Goal: Information Seeking & Learning: Understand process/instructions

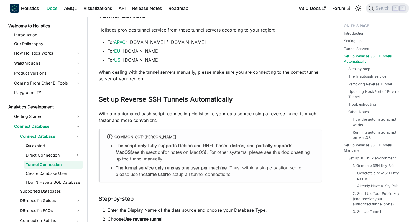
scroll to position [231, 0]
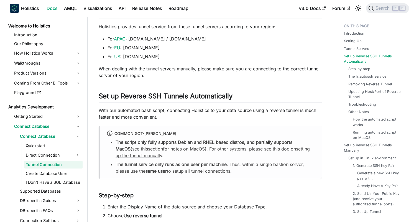
click at [103, 109] on p "With our automated bash script, connecting Holistics to your data source using …" at bounding box center [210, 113] width 223 height 13
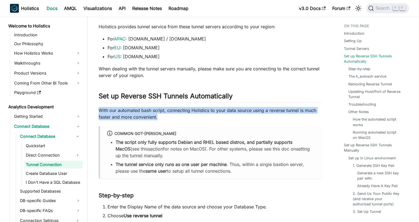
drag, startPoint x: 103, startPoint y: 109, endPoint x: 175, endPoint y: 114, distance: 72.5
click at [175, 114] on p "With our automated bash script, connecting Holistics to your data source using …" at bounding box center [210, 113] width 223 height 13
click at [172, 116] on p "With our automated bash script, connecting Holistics to your data source using …" at bounding box center [210, 113] width 223 height 13
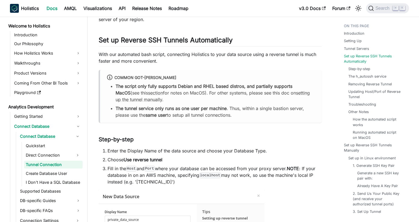
scroll to position [299, 0]
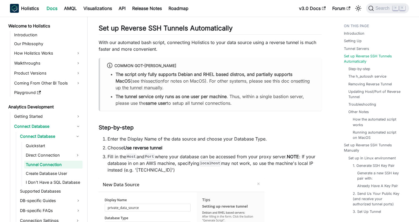
click at [112, 139] on li "Enter the Display Name of the data source and choose your Database Type." at bounding box center [215, 139] width 214 height 7
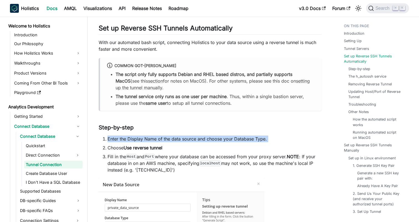
drag, startPoint x: 112, startPoint y: 139, endPoint x: 274, endPoint y: 141, distance: 162.4
click at [274, 141] on li "Enter the Display Name of the data source and choose your Database Type." at bounding box center [215, 139] width 214 height 7
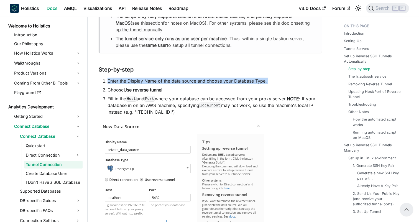
scroll to position [353, 0]
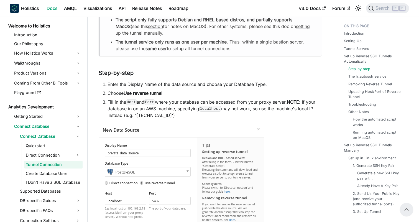
click at [159, 114] on li "Fill in the Host and Port where your database can be accessed from your proxy s…" at bounding box center [215, 109] width 214 height 20
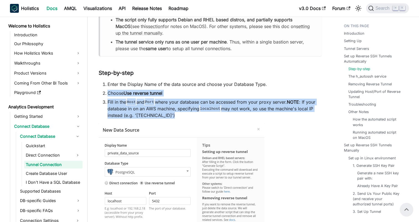
drag, startPoint x: 159, startPoint y: 114, endPoint x: 110, endPoint y: 91, distance: 54.4
click at [110, 91] on ol "Enter the Display Name of the data source and choose your Database Type. Choose…" at bounding box center [210, 100] width 223 height 38
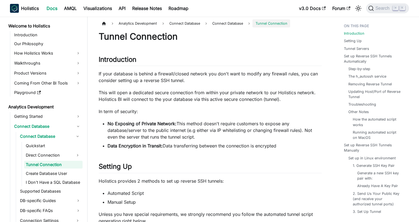
scroll to position [0, 0]
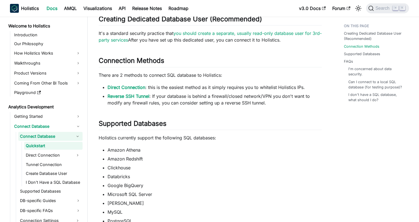
scroll to position [68, 0]
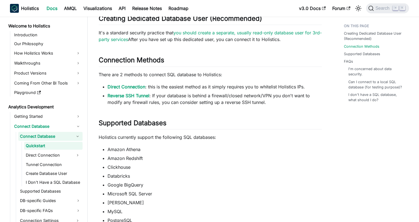
click at [152, 94] on li "Reverse SSH Tunnel : If your database is behind a firewall/closed network/VPN y…" at bounding box center [215, 98] width 214 height 13
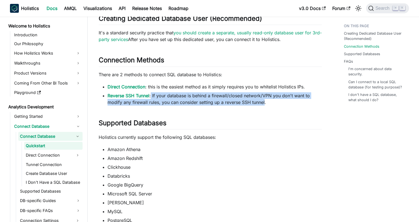
drag, startPoint x: 152, startPoint y: 94, endPoint x: 258, endPoint y: 102, distance: 106.9
click at [258, 102] on li "Reverse SSH Tunnel : If your database is behind a firewall/closed network/VPN y…" at bounding box center [215, 98] width 214 height 13
click at [138, 97] on link "Reverse SSH Tunnel" at bounding box center [129, 96] width 42 height 6
click at [164, 105] on li "Reverse SSH Tunnel : If your database is behind a firewall/closed network/VPN y…" at bounding box center [215, 98] width 214 height 13
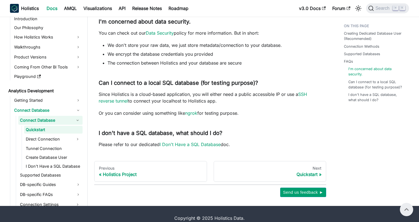
scroll to position [378, 0]
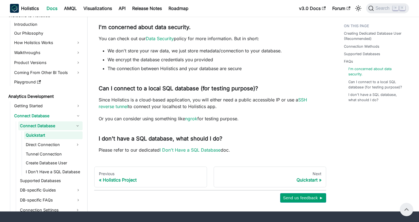
click at [255, 99] on p "Since Holistics is a cloud-based application, you will either need a public acc…" at bounding box center [210, 102] width 223 height 13
drag, startPoint x: 255, startPoint y: 99, endPoint x: 277, endPoint y: 99, distance: 22.2
click at [277, 99] on p "Since Holistics is a cloud-based application, you will either need a public acc…" at bounding box center [210, 102] width 223 height 13
click at [287, 99] on p "Since Holistics is a cloud-based application, you will either need a public acc…" at bounding box center [210, 102] width 223 height 13
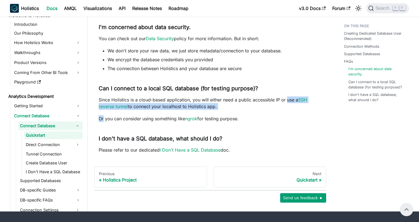
drag, startPoint x: 287, startPoint y: 99, endPoint x: 280, endPoint y: 114, distance: 16.5
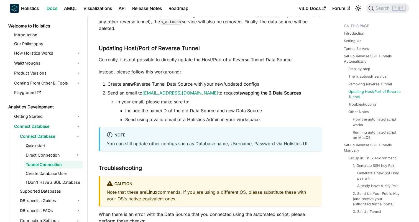
scroll to position [1241, 0]
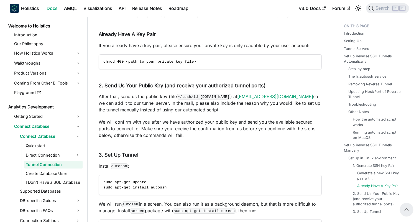
scroll to position [2432, 0]
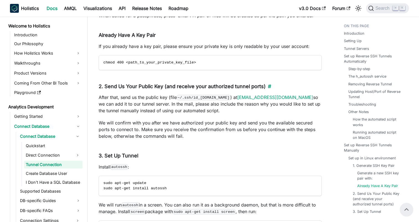
click at [139, 90] on h4 "2. Send Us Your Public Key (and receive your authorized tunnel ports) ​" at bounding box center [210, 86] width 223 height 6
drag, startPoint x: 139, startPoint y: 96, endPoint x: 260, endPoint y: 96, distance: 120.8
click at [260, 90] on h4 "2. Send Us Your Public Key (and receive your authorized tunnel ports) ​" at bounding box center [210, 86] width 223 height 6
click at [99, 113] on p "After that, send us the public key (file ~/.ssh/id_rsa.pub ) at support@holisti…" at bounding box center [210, 104] width 223 height 20
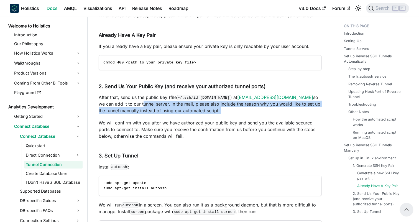
drag, startPoint x: 99, startPoint y: 113, endPoint x: 196, endPoint y: 123, distance: 97.5
click at [196, 114] on p "After that, send us the public key (file ~/.ssh/id_rsa.pub ) at support@holisti…" at bounding box center [210, 104] width 223 height 20
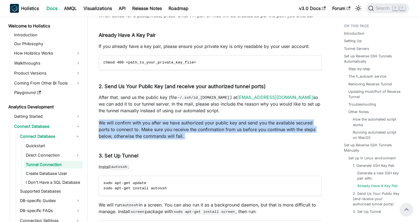
drag, startPoint x: 97, startPoint y: 130, endPoint x: 191, endPoint y: 148, distance: 95.6
click at [191, 139] on p "We will confirm with you after we have authorized your public key and send you …" at bounding box center [210, 129] width 223 height 20
drag, startPoint x: 186, startPoint y: 146, endPoint x: 103, endPoint y: 127, distance: 85.5
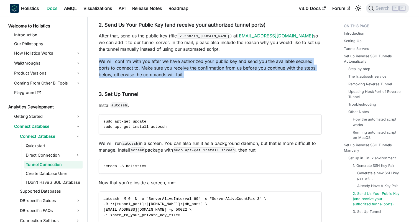
scroll to position [2504, 0]
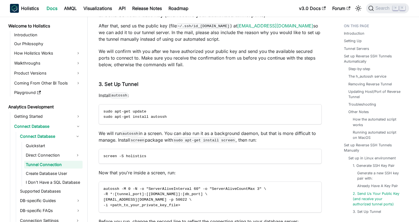
click at [99, 140] on p "We will run autossh in a screen. You can also run it as a background daemon, bu…" at bounding box center [210, 136] width 223 height 13
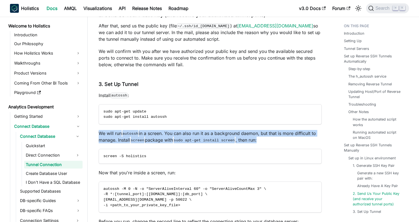
drag, startPoint x: 99, startPoint y: 140, endPoint x: 266, endPoint y: 150, distance: 167.4
click at [266, 143] on p "We will run autossh in a screen. You can also run it as a background daemon, bu…" at bounding box center [210, 136] width 223 height 13
drag, startPoint x: 266, startPoint y: 150, endPoint x: 94, endPoint y: 143, distance: 171.9
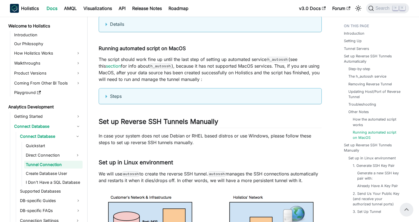
scroll to position [2058, 0]
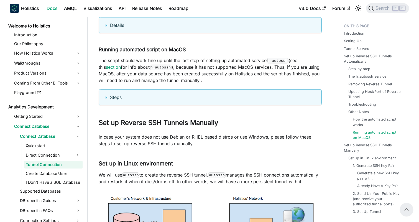
click at [107, 100] on summary "Steps" at bounding box center [210, 97] width 209 height 7
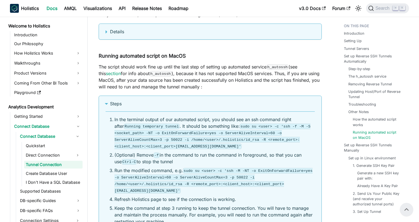
scroll to position [2050, 0]
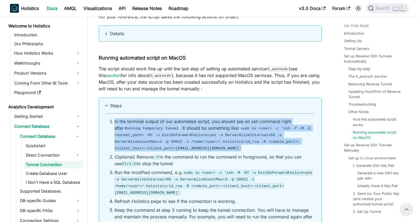
drag, startPoint x: 114, startPoint y: 124, endPoint x: 257, endPoint y: 148, distance: 144.5
click at [257, 148] on li "In the terminal output of our automated script, you should see an ssh command r…" at bounding box center [214, 134] width 200 height 33
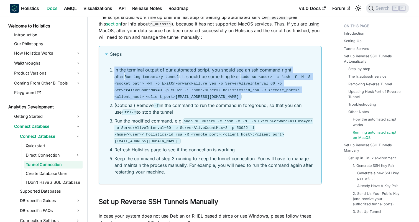
scroll to position [2101, 0]
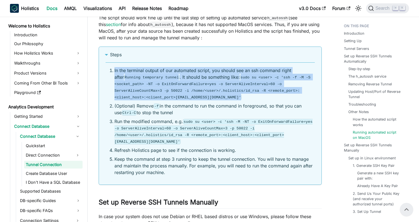
click at [127, 74] on li "In the terminal output of our automated script, you should see an ssh command r…" at bounding box center [214, 83] width 200 height 33
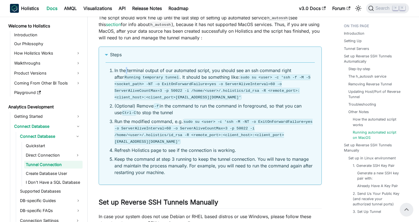
click at [127, 74] on li "In the terminal output of our automated script, you should see an ssh command r…" at bounding box center [214, 83] width 200 height 33
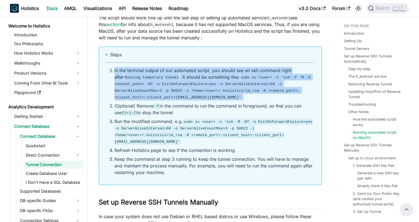
drag, startPoint x: 127, startPoint y: 74, endPoint x: 200, endPoint y: 73, distance: 73.2
click at [200, 73] on li "In the terminal output of our automated script, you should see an ssh command r…" at bounding box center [214, 83] width 200 height 33
click at [133, 77] on code "Running temporary tunnel" at bounding box center [152, 78] width 56 height 6
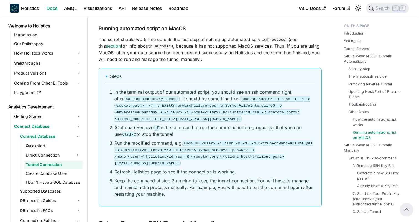
scroll to position [2076, 0]
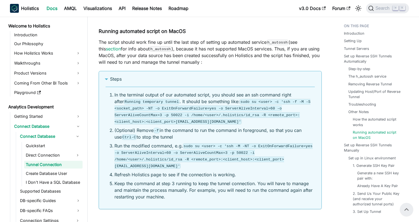
click at [120, 60] on p "The script should work fine up until the last step of setting up automated serv…" at bounding box center [210, 52] width 223 height 27
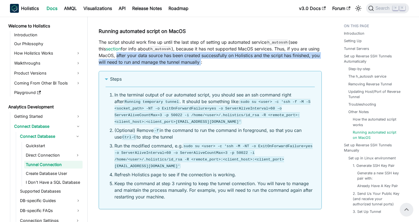
drag, startPoint x: 120, startPoint y: 60, endPoint x: 199, endPoint y: 65, distance: 78.8
click at [199, 65] on p "The script should work fine up until the last step of setting up automated serv…" at bounding box center [210, 52] width 223 height 27
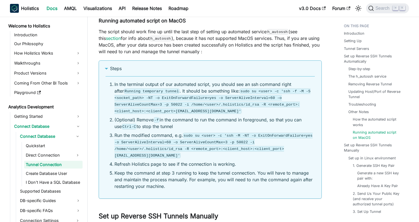
scroll to position [2087, 0]
click at [138, 137] on li "Run the modified command, e.g. sudo su <user> -c 'ssh -M -NT -o ExitOnForwardFa…" at bounding box center [214, 145] width 200 height 27
drag, startPoint x: 138, startPoint y: 137, endPoint x: 168, endPoint y: 137, distance: 29.6
click at [168, 137] on li "Run the modified command, e.g. sudo su <user> -c 'ssh -M -NT -o ExitOnForwardFa…" at bounding box center [214, 145] width 200 height 27
click at [117, 167] on li "Refresh Holistics page to see if the connection is working." at bounding box center [214, 163] width 200 height 7
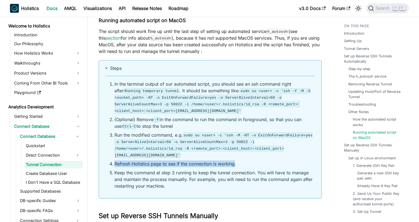
drag, startPoint x: 117, startPoint y: 167, endPoint x: 220, endPoint y: 167, distance: 102.5
click at [220, 167] on li "Refresh Holistics page to see if the connection is working." at bounding box center [214, 163] width 200 height 7
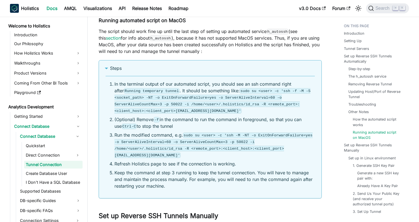
click at [116, 175] on li "Keep the command at step 3 running to keep the tunnel connection. You will have…" at bounding box center [214, 179] width 200 height 20
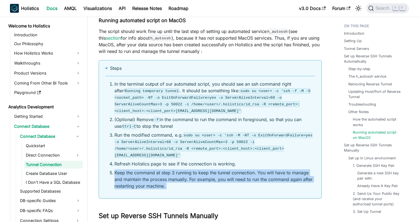
drag, startPoint x: 116, startPoint y: 175, endPoint x: 171, endPoint y: 188, distance: 55.7
click at [171, 188] on li "Keep the command at step 3 running to keep the tunnel connection. You will have…" at bounding box center [214, 179] width 200 height 20
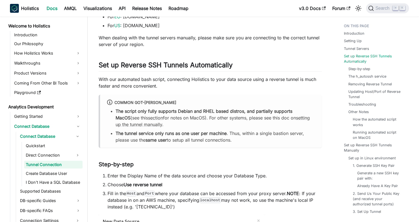
scroll to position [263, 0]
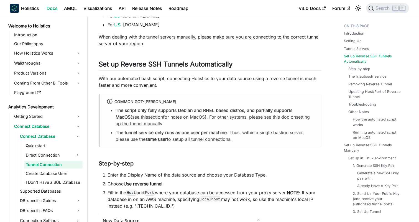
drag, startPoint x: 139, startPoint y: 74, endPoint x: 156, endPoint y: 81, distance: 18.3
click at [147, 80] on p "With our automated bash script, connecting Holistics to your data source using …" at bounding box center [210, 81] width 223 height 13
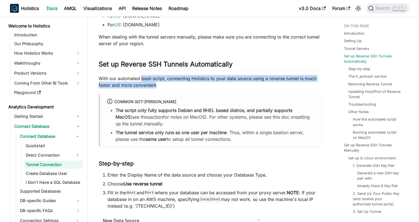
drag, startPoint x: 147, startPoint y: 80, endPoint x: 149, endPoint y: 88, distance: 8.3
click at [149, 88] on p "With our automated bash script, connecting Holistics to your data source using …" at bounding box center [210, 81] width 223 height 13
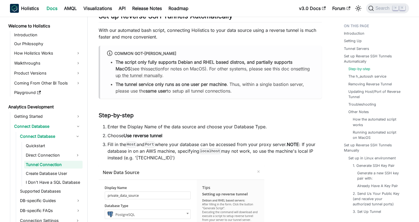
scroll to position [339, 0]
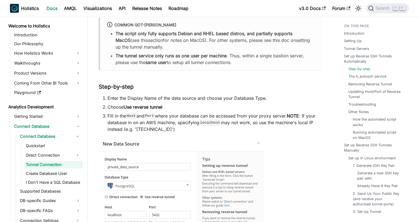
click at [110, 100] on li "Enter the Display Name of the data source and choose your Database Type." at bounding box center [215, 98] width 214 height 7
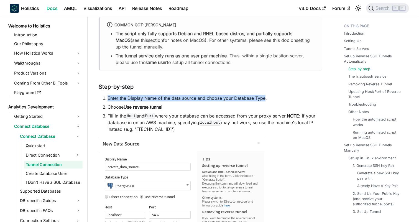
drag, startPoint x: 110, startPoint y: 100, endPoint x: 255, endPoint y: 97, distance: 144.7
click at [255, 97] on li "Enter the Display Name of the data source and choose your Database Type." at bounding box center [215, 98] width 214 height 7
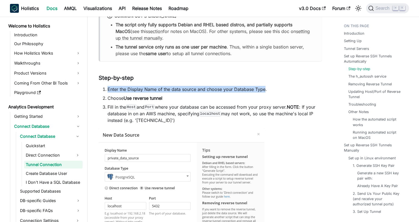
scroll to position [350, 0]
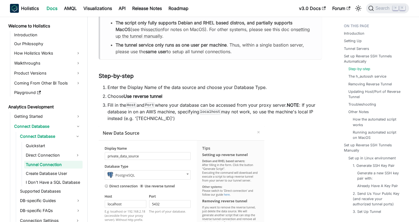
click at [116, 98] on li "Choose Use reverse tunnel" at bounding box center [215, 96] width 214 height 7
drag, startPoint x: 116, startPoint y: 98, endPoint x: 165, endPoint y: 98, distance: 48.8
click at [165, 98] on li "Choose Use reverse tunnel" at bounding box center [215, 96] width 214 height 7
click at [113, 106] on li "Fill in the Host and Port where your database can be accessed from your proxy s…" at bounding box center [215, 112] width 214 height 20
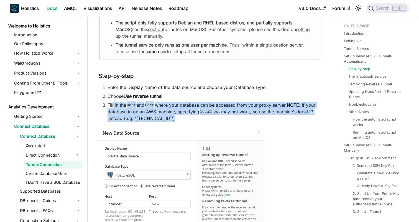
drag, startPoint x: 113, startPoint y: 106, endPoint x: 176, endPoint y: 116, distance: 64.2
click at [176, 116] on li "Fill in the Host and Port where your database can be accessed from your proxy s…" at bounding box center [215, 112] width 214 height 20
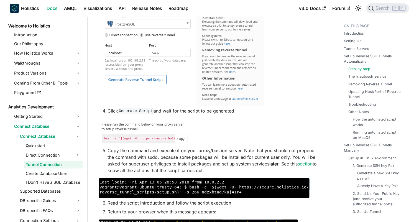
scroll to position [504, 0]
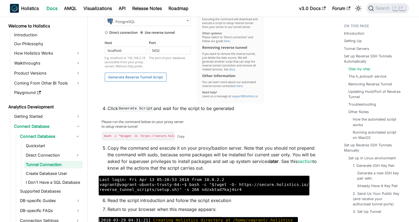
click at [108, 147] on li "Copy the command and execute it on your proxy/bastion server. Note that you sho…" at bounding box center [215, 158] width 214 height 27
drag, startPoint x: 107, startPoint y: 147, endPoint x: 233, endPoint y: 150, distance: 126.1
click at [233, 150] on li "Copy the command and execute it on your proxy/bastion server. Note that you sho…" at bounding box center [215, 158] width 214 height 27
click at [221, 169] on li "Copy the command and execute it on your proxy/bastion server. Note that you sho…" at bounding box center [215, 158] width 214 height 27
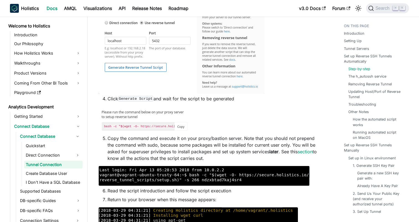
scroll to position [514, 0]
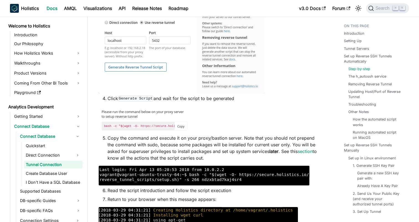
click at [122, 150] on li "Copy the command and execute it on your proxy/bastion server. Note that you sho…" at bounding box center [215, 148] width 214 height 27
drag, startPoint x: 122, startPoint y: 150, endPoint x: 190, endPoint y: 161, distance: 69.0
click at [190, 161] on li "Copy the command and execute it on your proxy/bastion server. Note that you sho…" at bounding box center [215, 148] width 214 height 27
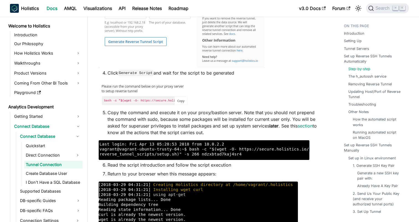
scroll to position [561, 0]
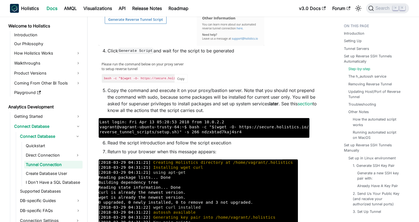
click at [113, 144] on li "Read the script introduction and follow the script execution" at bounding box center [215, 142] width 214 height 7
drag, startPoint x: 113, startPoint y: 144, endPoint x: 215, endPoint y: 144, distance: 101.7
click at [215, 144] on li "Read the script introduction and follow the script execution" at bounding box center [215, 142] width 214 height 7
click at [116, 154] on li "Return to your browser when this message appears:" at bounding box center [215, 151] width 214 height 7
drag, startPoint x: 116, startPoint y: 154, endPoint x: 210, endPoint y: 153, distance: 94.2
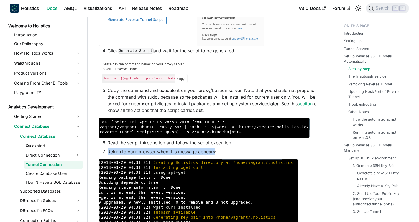
click at [210, 153] on li "Return to your browser when this message appears:" at bounding box center [215, 151] width 214 height 7
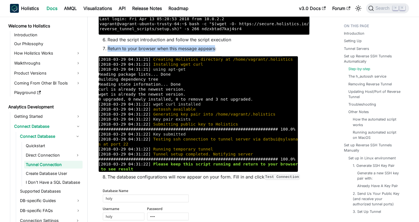
scroll to position [715, 0]
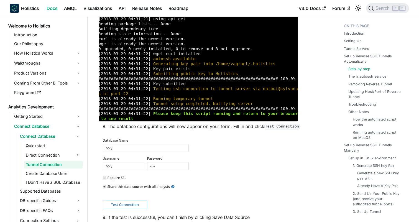
click at [112, 127] on li "The database configurations will now appear on your form. Fill in and click Tes…" at bounding box center [215, 126] width 214 height 7
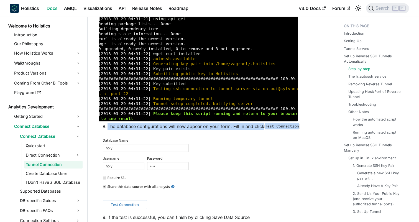
drag, startPoint x: 112, startPoint y: 127, endPoint x: 294, endPoint y: 126, distance: 182.3
click at [294, 126] on li "The database configurations will now appear on your form. Fill in and click Tes…" at bounding box center [215, 126] width 214 height 7
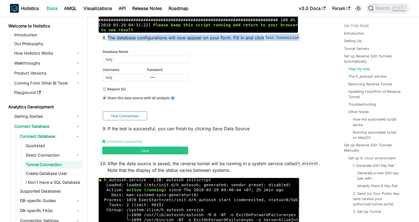
scroll to position [807, 0]
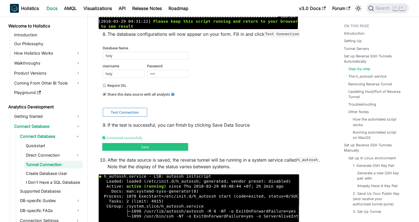
click at [108, 127] on li "If the test is successful, you can finish by clicking Save Data Source" at bounding box center [215, 125] width 214 height 7
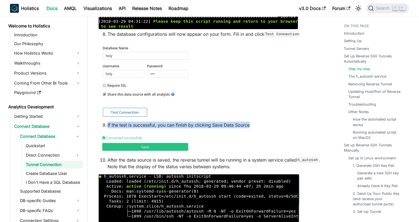
drag, startPoint x: 108, startPoint y: 127, endPoint x: 270, endPoint y: 124, distance: 162.1
click at [270, 124] on li "If the test is successful, you can finish by clicking Save Data Source" at bounding box center [215, 125] width 214 height 7
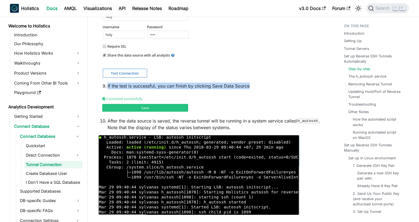
scroll to position [866, 0]
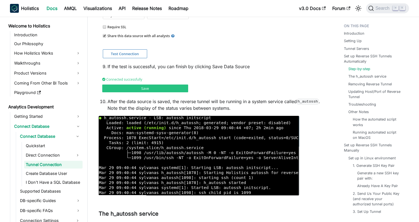
click at [109, 103] on li "After the data source is saved, the reverse tunnel will be running in a system …" at bounding box center [215, 104] width 214 height 13
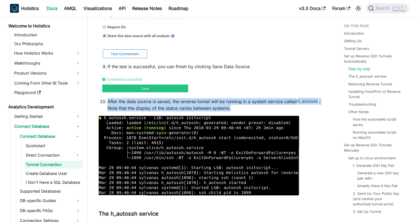
drag, startPoint x: 109, startPoint y: 103, endPoint x: 258, endPoint y: 111, distance: 149.1
click at [258, 111] on li "After the data source is saved, the reverse tunnel will be running in a system …" at bounding box center [215, 104] width 214 height 13
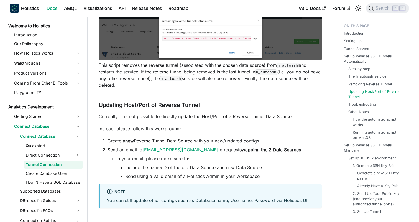
scroll to position [1185, 0]
